Goal: Use online tool/utility: Utilize a website feature to perform a specific function

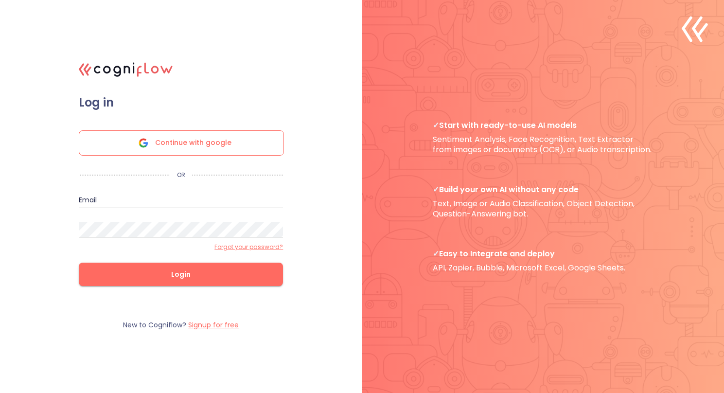
click at [180, 142] on span "Continue with google" at bounding box center [193, 143] width 76 height 24
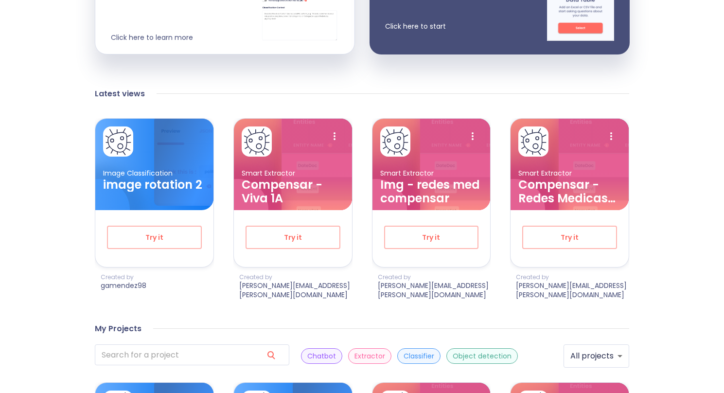
scroll to position [322, 0]
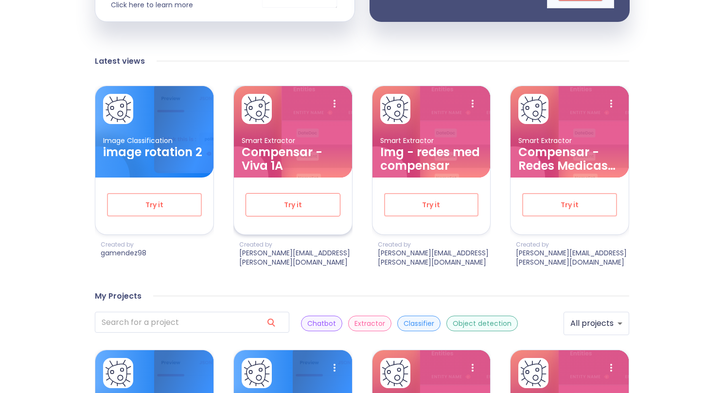
click at [307, 199] on span "Try it" at bounding box center [293, 205] width 63 height 12
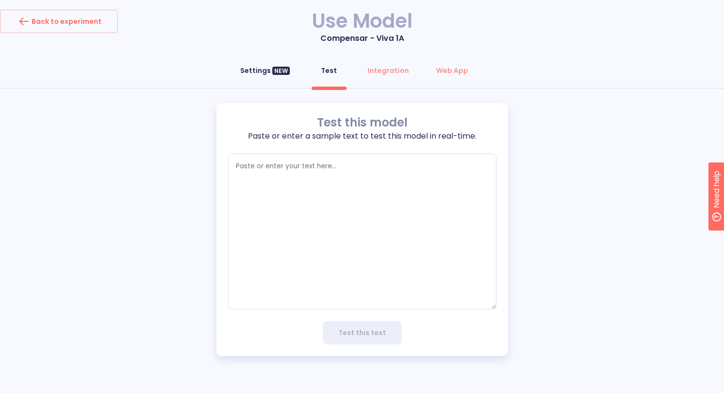
click at [264, 67] on div "Settings NEW" at bounding box center [265, 71] width 50 height 10
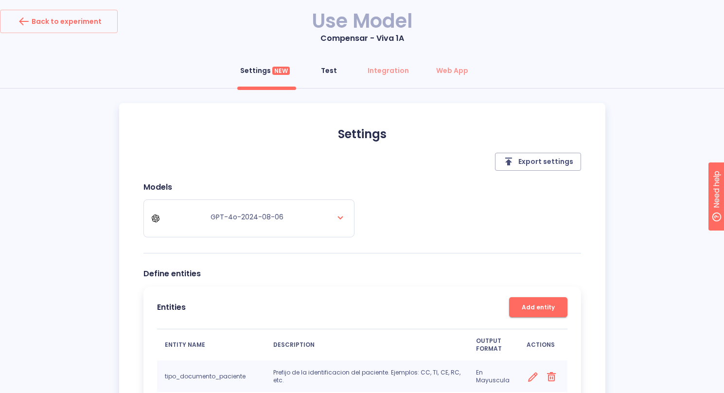
click at [328, 65] on button "Test" at bounding box center [328, 70] width 35 height 23
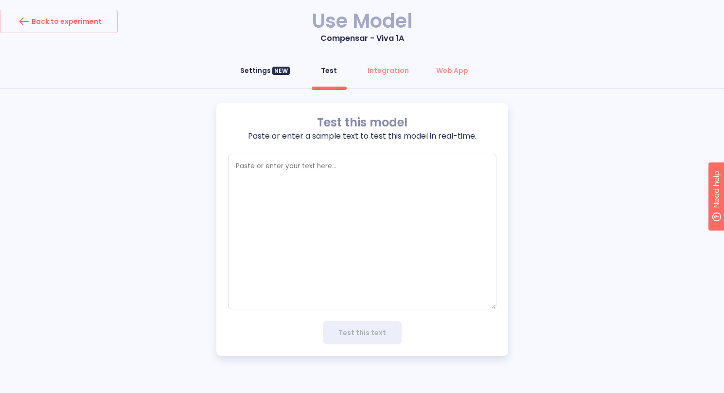
click at [261, 77] on button "Settings NEW" at bounding box center [264, 70] width 61 height 23
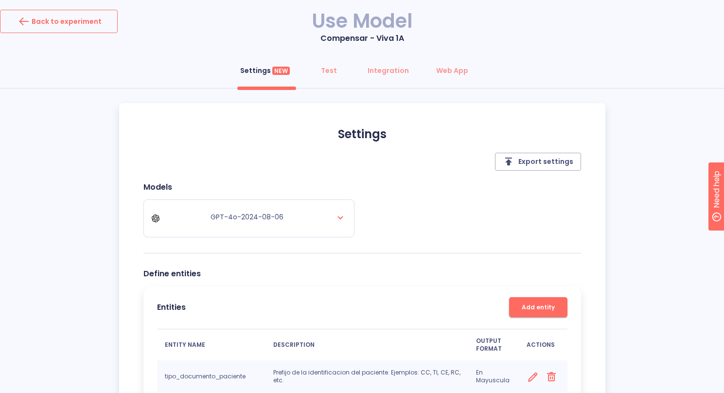
click at [79, 15] on div "Back to experiment" at bounding box center [59, 22] width 86 height 16
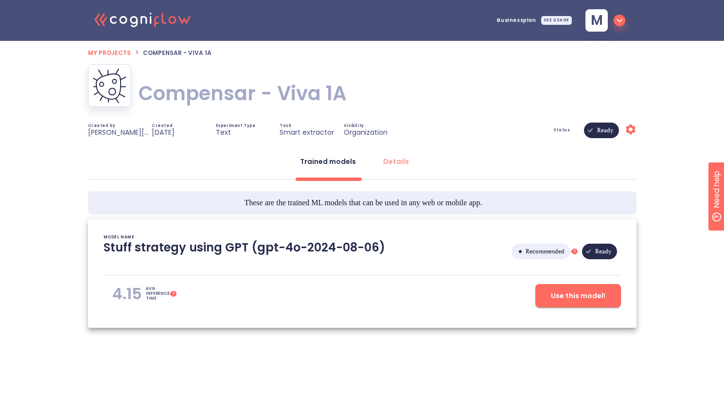
click at [120, 55] on span "My projects" at bounding box center [109, 53] width 43 height 8
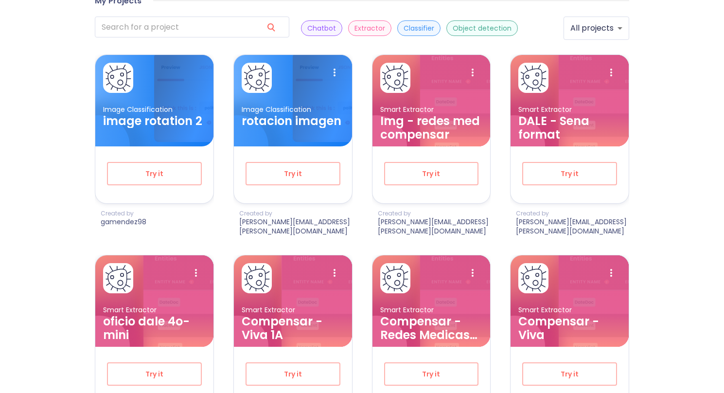
scroll to position [618, 0]
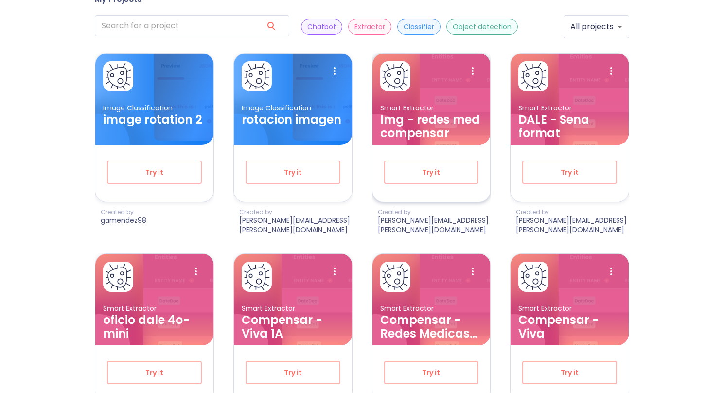
click at [423, 113] on h3 "Img - redes med compensar" at bounding box center [431, 126] width 103 height 27
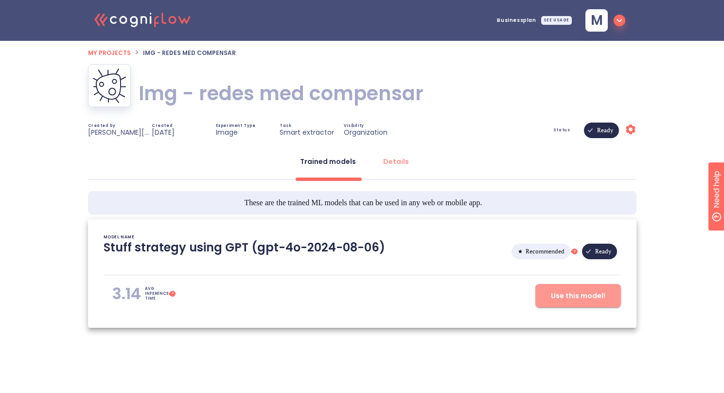
click at [583, 300] on span "Use this model!" at bounding box center [578, 296] width 54 height 12
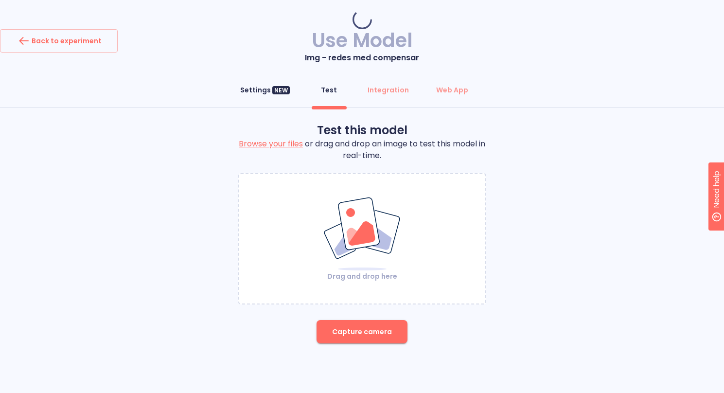
click at [267, 78] on button "Settings NEW" at bounding box center [264, 89] width 61 height 23
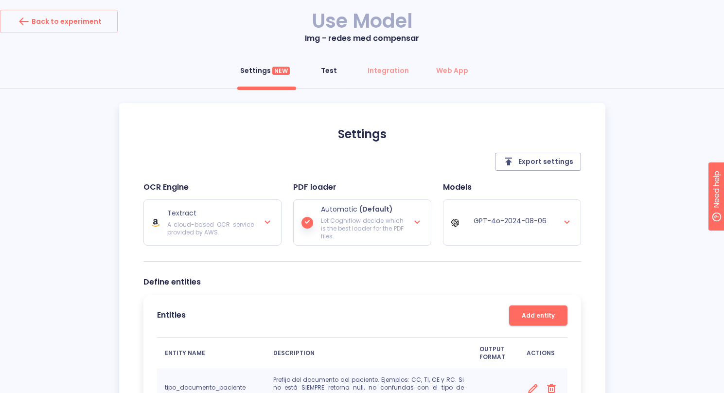
click at [328, 77] on button "Test" at bounding box center [328, 70] width 35 height 23
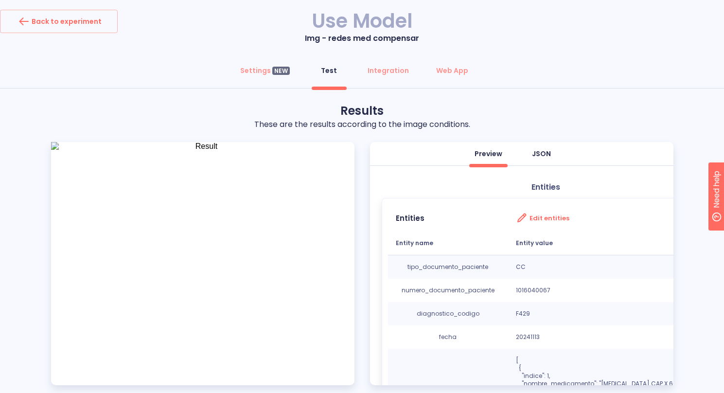
click at [543, 153] on div "JSON" at bounding box center [541, 154] width 19 height 10
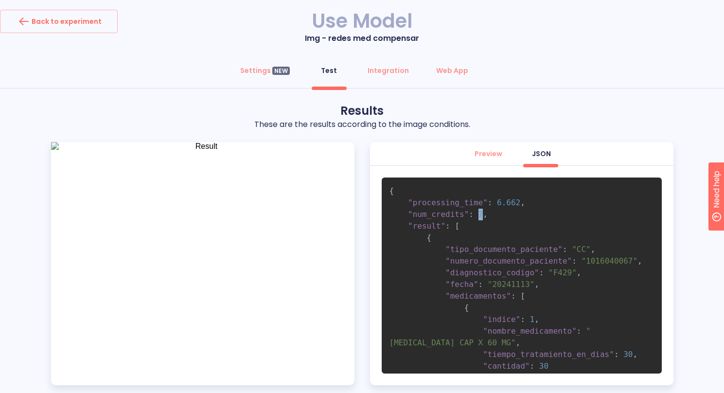
drag, startPoint x: 477, startPoint y: 213, endPoint x: 504, endPoint y: 213, distance: 26.7
click at [485, 213] on span ""num_credits" : 7 ," at bounding box center [438, 214] width 98 height 9
click at [508, 213] on pre "{ "processing_time" : 6.662 , "num_credits" : 7 , "result" : [ { "tipo_document…" at bounding box center [522, 275] width 280 height 196
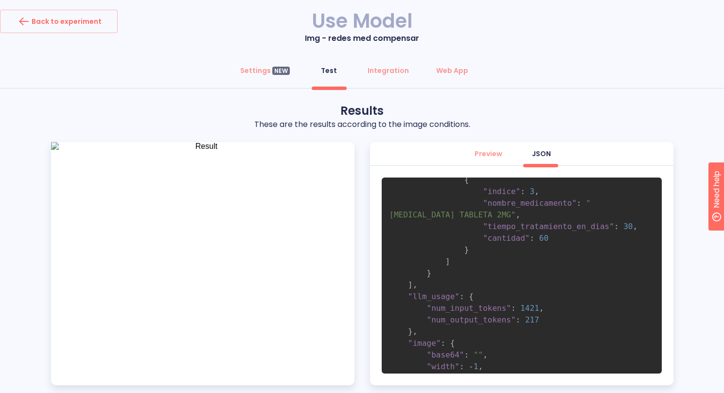
scroll to position [333, 0]
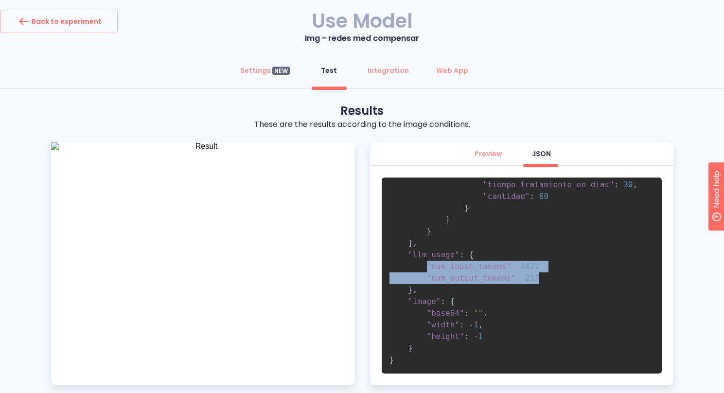
drag, startPoint x: 432, startPoint y: 265, endPoint x: 555, endPoint y: 281, distance: 123.5
click at [553, 281] on pre "{ "processing_time" : 6.662 , "num_credits" : 7 , "result" : [ { "tipo_document…" at bounding box center [522, 275] width 280 height 196
click at [557, 281] on pre "{ "processing_time" : 6.662 , "num_credits" : 7 , "result" : [ { "tipo_document…" at bounding box center [522, 275] width 280 height 196
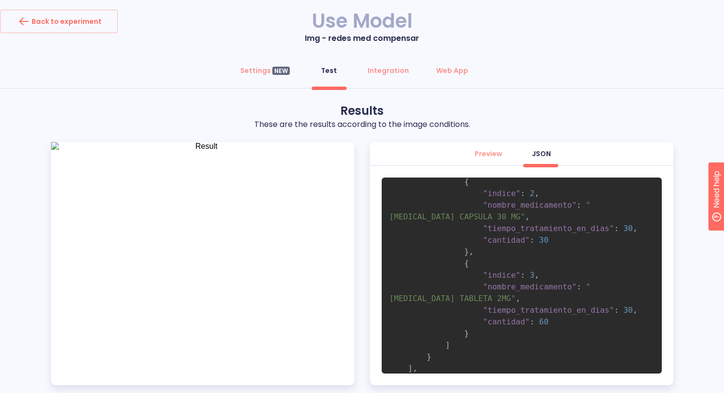
scroll to position [0, 0]
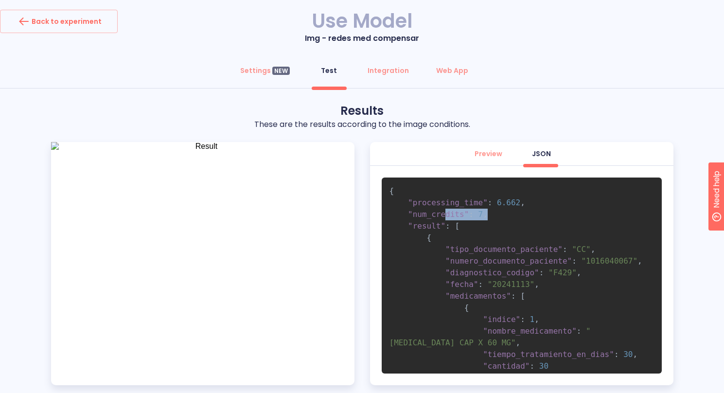
drag, startPoint x: 443, startPoint y: 213, endPoint x: 506, endPoint y: 215, distance: 63.2
click at [501, 215] on pre "{ "processing_time" : 6.662 , "num_credits" : 7 , "result" : [ { "tipo_document…" at bounding box center [522, 275] width 280 height 196
click at [506, 215] on pre "{ "processing_time" : 6.662 , "num_credits" : 7 , "result" : [ { "tipo_document…" at bounding box center [522, 275] width 280 height 196
click at [487, 152] on div "Preview" at bounding box center [489, 154] width 28 height 10
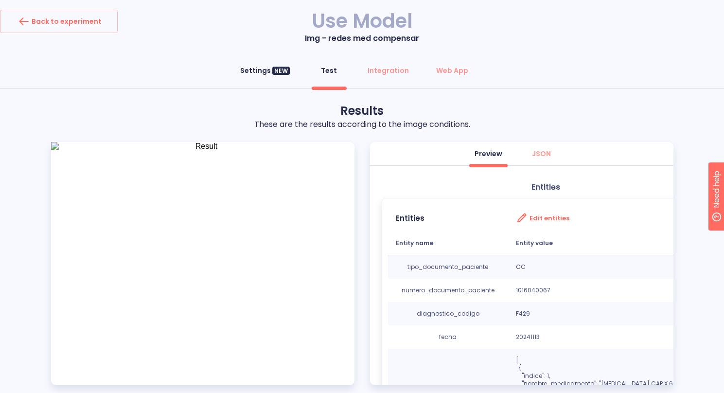
click at [259, 67] on div "Settings NEW" at bounding box center [265, 71] width 50 height 10
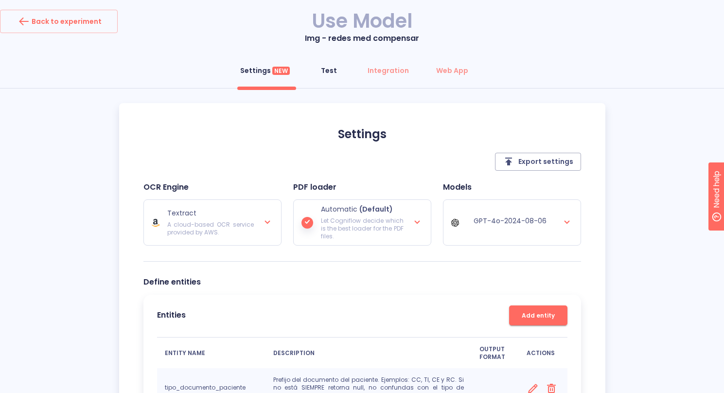
click at [322, 66] on div "Test" at bounding box center [329, 71] width 16 height 10
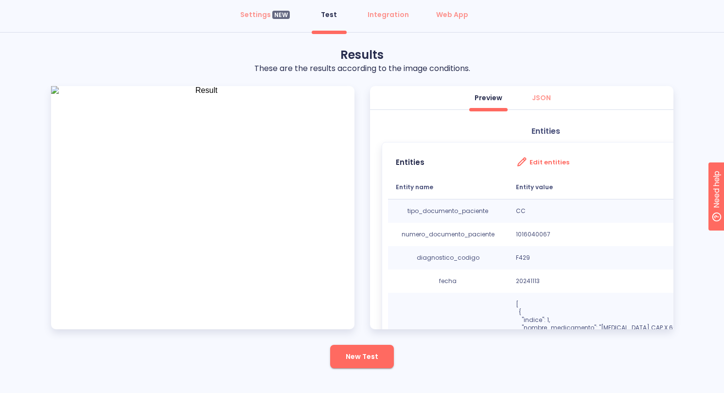
scroll to position [63, 0]
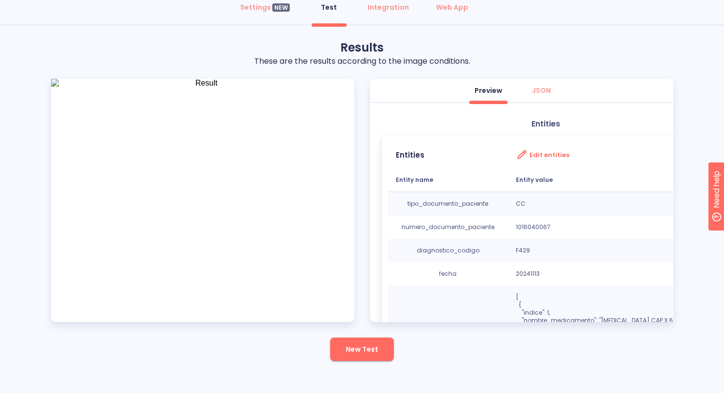
click at [364, 358] on button "New Test" at bounding box center [362, 348] width 64 height 23
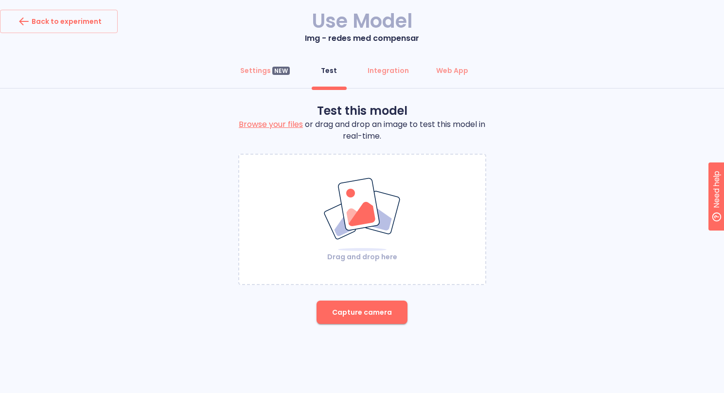
scroll to position [0, 0]
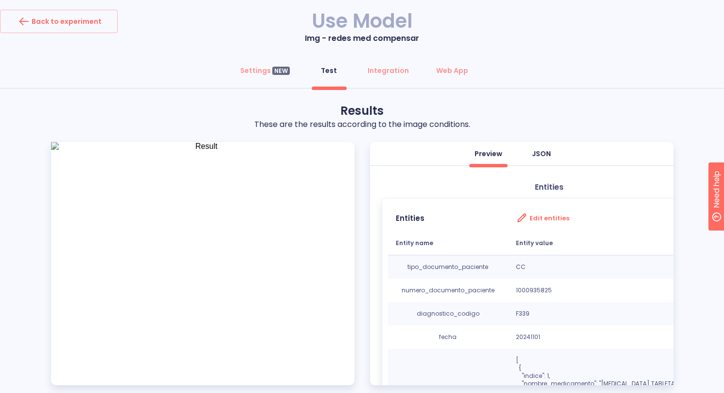
click at [540, 158] on div "JSON" at bounding box center [541, 154] width 19 height 10
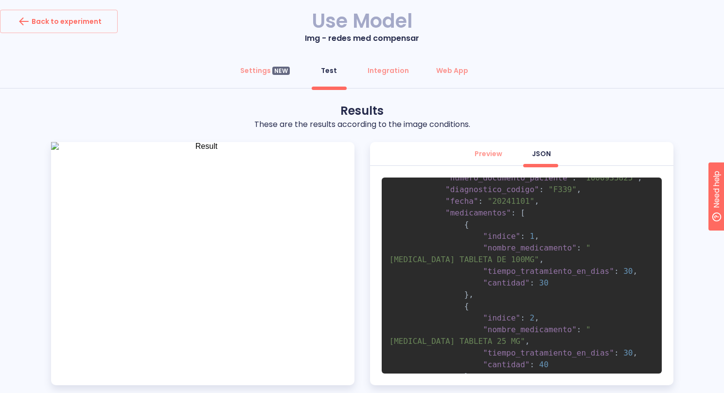
scroll to position [251, 0]
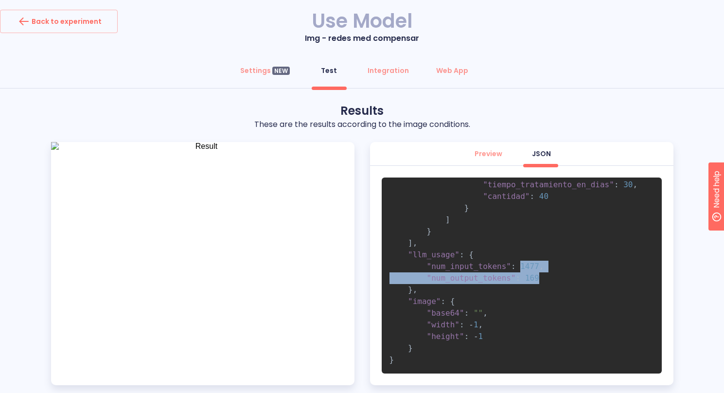
drag, startPoint x: 520, startPoint y: 267, endPoint x: 550, endPoint y: 275, distance: 31.3
click at [543, 275] on pre "{ "processing_time" : 5.973 , "num_credits" : 7 , "result" : [ { "tipo_document…" at bounding box center [522, 275] width 280 height 196
click at [555, 276] on pre "{ "processing_time" : 5.973 , "num_credits" : 7 , "result" : [ { "tipo_document…" at bounding box center [522, 275] width 280 height 196
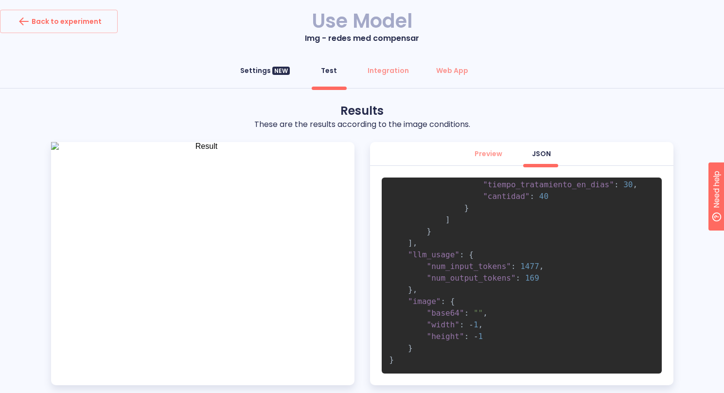
click at [267, 66] on div "Settings NEW" at bounding box center [265, 71] width 50 height 10
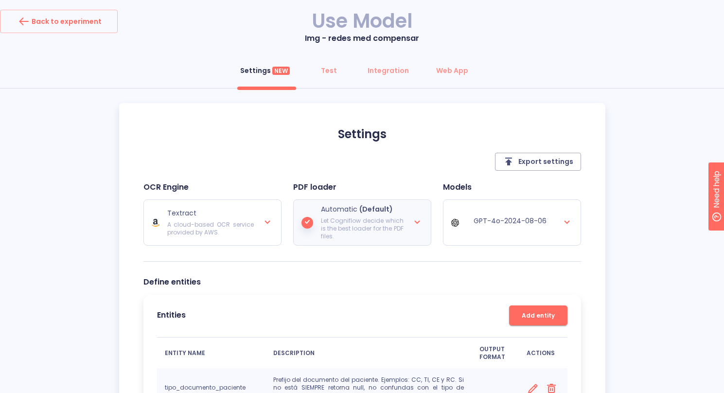
scroll to position [99, 0]
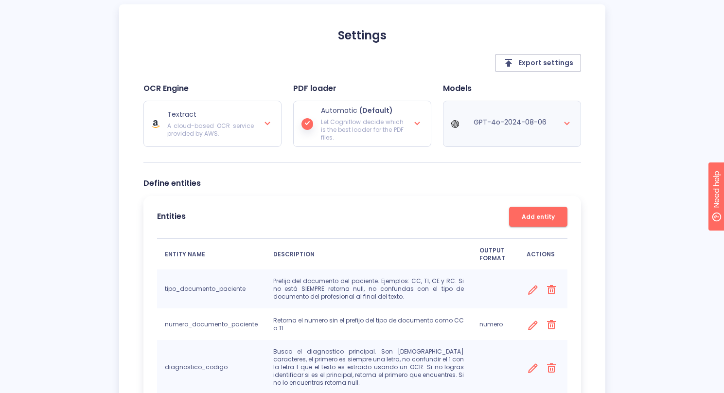
click at [556, 121] on div "GPT-4o-2024-08-06" at bounding box center [512, 123] width 122 height 35
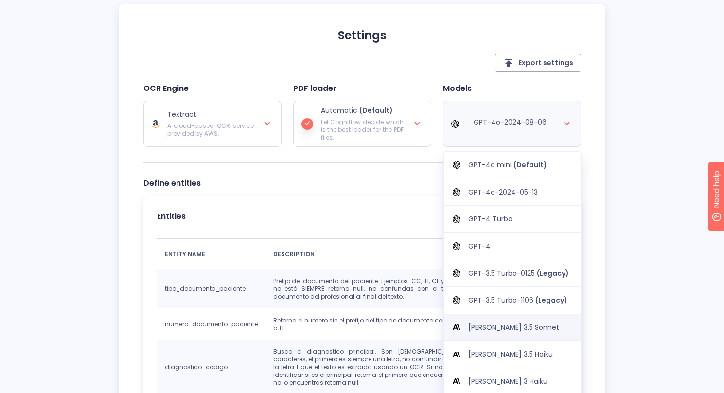
click at [548, 324] on div "[PERSON_NAME] 3.5 Sonnet" at bounding box center [520, 327] width 104 height 9
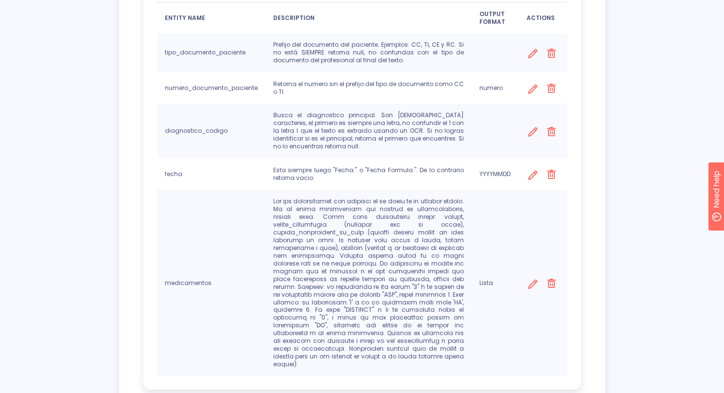
scroll to position [411, 0]
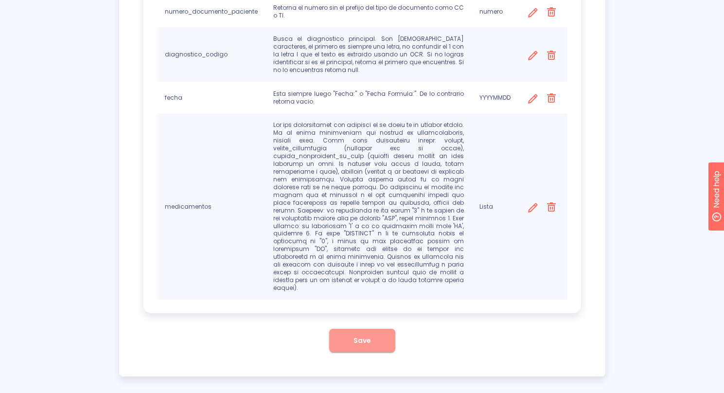
click at [384, 336] on button "Save" at bounding box center [362, 340] width 66 height 23
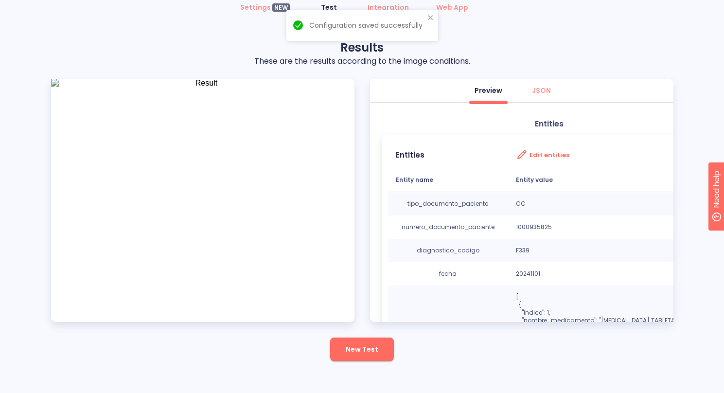
scroll to position [63, 0]
click at [430, 16] on icon "close" at bounding box center [430, 18] width 7 height 8
click at [422, 328] on div "Results These are the results according to the image conditions. Preview JSON E…" at bounding box center [362, 200] width 622 height 321
click at [378, 355] on button "New Test" at bounding box center [362, 348] width 64 height 23
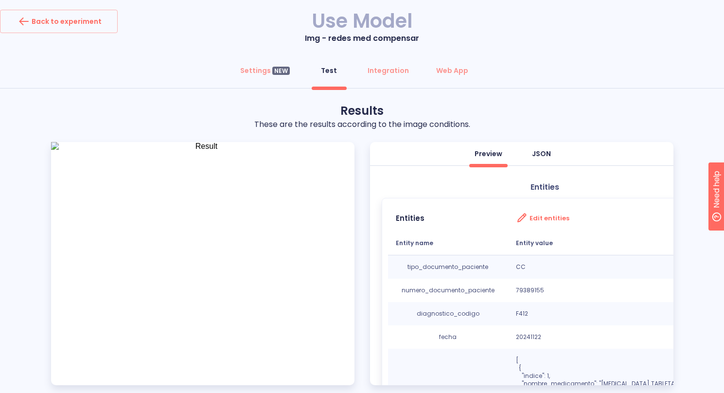
click at [541, 151] on div "JSON" at bounding box center [541, 154] width 19 height 10
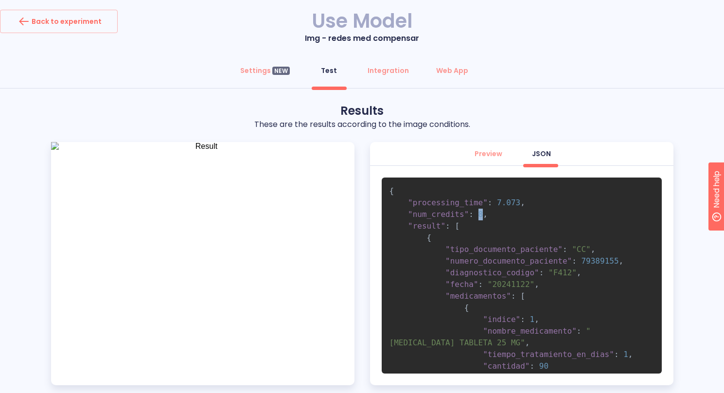
drag, startPoint x: 478, startPoint y: 213, endPoint x: 491, endPoint y: 213, distance: 12.7
click at [482, 213] on span "8" at bounding box center [480, 214] width 5 height 9
click at [493, 213] on pre "{ "processing_time" : 7.073 , "num_credits" : 8 , "result" : [ { "tipo_document…" at bounding box center [522, 275] width 280 height 196
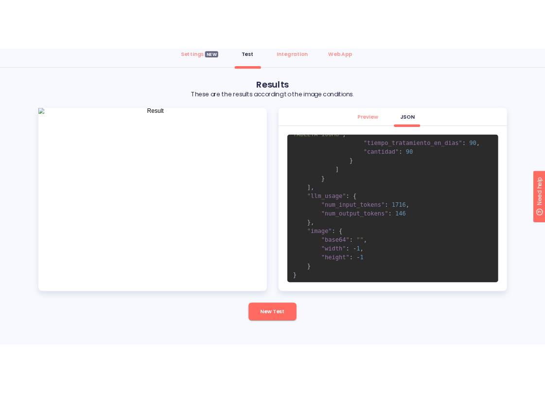
scroll to position [251, 0]
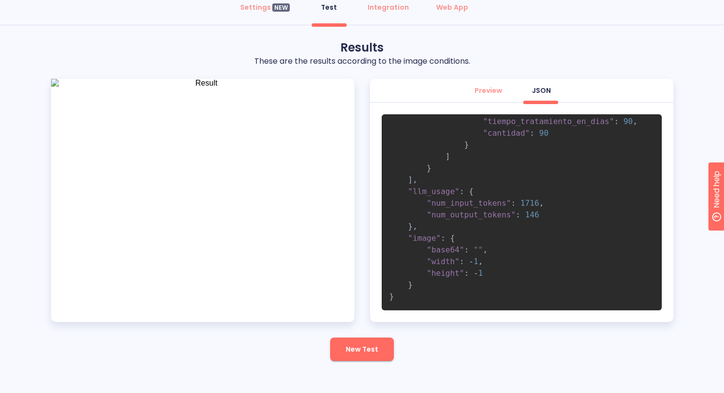
drag, startPoint x: 426, startPoint y: 202, endPoint x: 529, endPoint y: 213, distance: 103.7
click at [529, 213] on code "{ "processing_time" : 7.073 , "num_credits" : 8 , "result" : [ { "tipo_document…" at bounding box center [515, 86] width 253 height 429
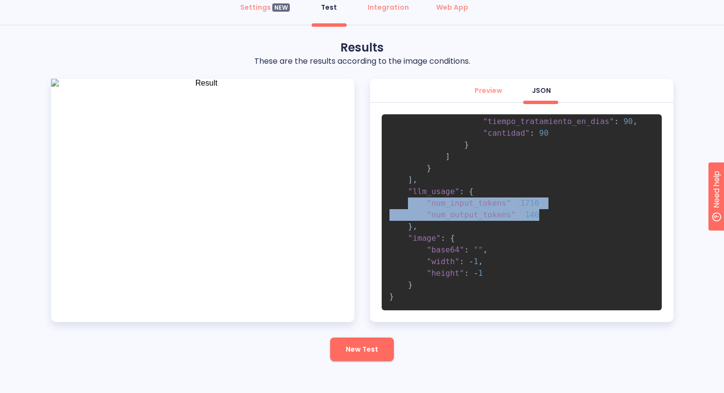
drag, startPoint x: 542, startPoint y: 214, endPoint x: 411, endPoint y: 202, distance: 131.9
click at [416, 202] on pre "{ "processing_time" : 7.073 , "num_credits" : 8 , "result" : [ { "tipo_document…" at bounding box center [522, 212] width 280 height 196
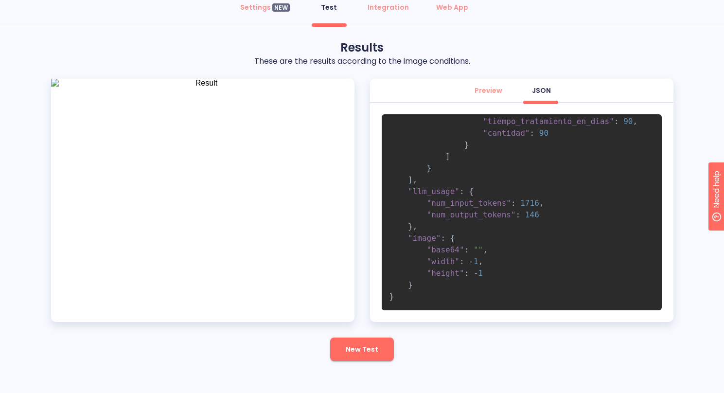
click at [435, 202] on span ""num_input_tokens"" at bounding box center [469, 202] width 84 height 9
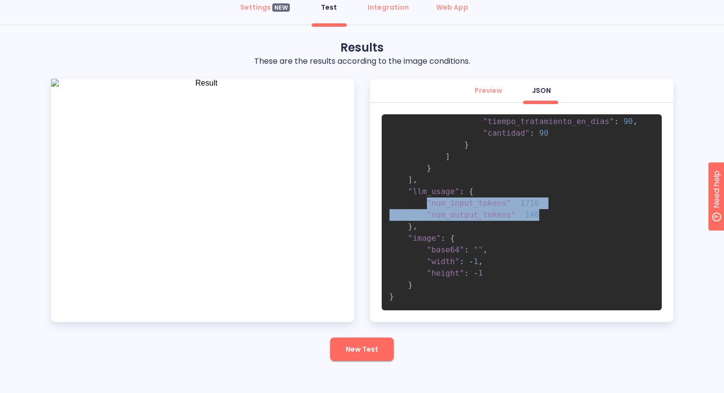
drag, startPoint x: 431, startPoint y: 201, endPoint x: 542, endPoint y: 217, distance: 111.9
click at [542, 217] on pre "{ "processing_time" : 7.073 , "num_credits" : 8 , "result" : [ { "tipo_document…" at bounding box center [522, 212] width 280 height 196
click at [545, 216] on pre "{ "processing_time" : 7.073 , "num_credits" : 8 , "result" : [ { "tipo_document…" at bounding box center [522, 212] width 280 height 196
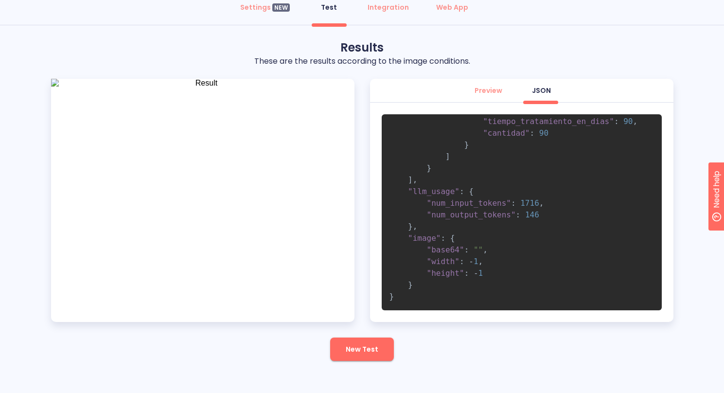
click at [458, 333] on div "Results These are the results according to the image conditions. Preview JSON {…" at bounding box center [362, 200] width 622 height 321
click at [467, 337] on div "Results These are the results according to the image conditions. Preview JSON {…" at bounding box center [362, 200] width 622 height 321
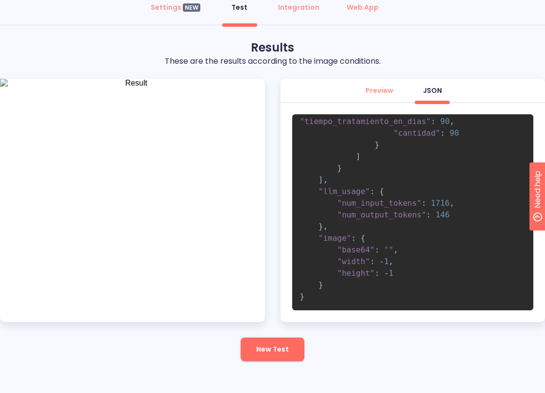
scroll to position [0, 0]
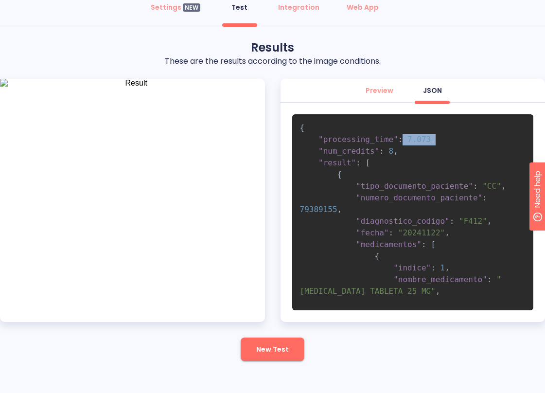
drag, startPoint x: 404, startPoint y: 140, endPoint x: 446, endPoint y: 140, distance: 42.8
click at [446, 140] on pre "{ "processing_time" : 7.073 , "num_credits" : 8 , "result" : [ { "tipo_document…" at bounding box center [413, 212] width 242 height 196
click at [444, 140] on pre "{ "processing_time" : 7.073 , "num_credits" : 8 , "result" : [ { "tipo_document…" at bounding box center [413, 212] width 242 height 196
drag, startPoint x: 323, startPoint y: 150, endPoint x: 415, endPoint y: 152, distance: 91.4
click at [414, 152] on pre "{ "processing_time" : 7.073 , "num_credits" : 8 , "result" : [ { "tipo_document…" at bounding box center [413, 212] width 242 height 196
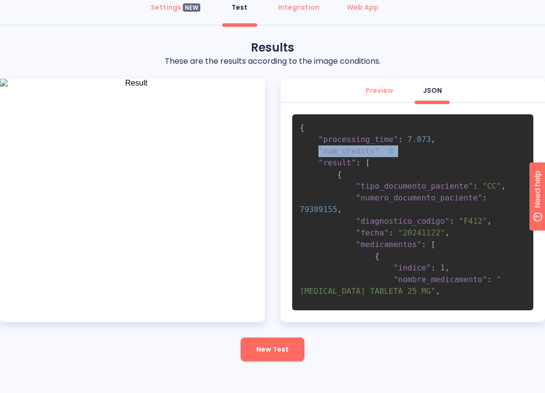
click at [417, 152] on pre "{ "processing_time" : 7.073 , "num_credits" : 8 , "result" : [ { "tipo_document…" at bounding box center [413, 212] width 242 height 196
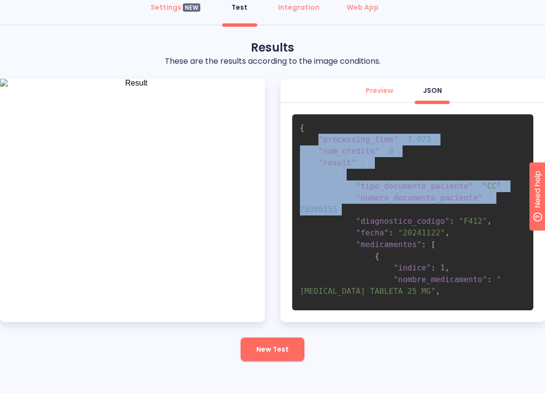
drag, startPoint x: 387, startPoint y: 195, endPoint x: 408, endPoint y: 209, distance: 25.5
click at [408, 209] on pre "{ "processing_time" : 7.073 , "num_credits" : 8 , "result" : [ { "tipo_document…" at bounding box center [413, 212] width 242 height 196
click at [418, 209] on pre "{ "processing_time" : 7.073 , "num_credits" : 8 , "result" : [ { "tipo_document…" at bounding box center [413, 212] width 242 height 196
